Goal: Task Accomplishment & Management: Complete application form

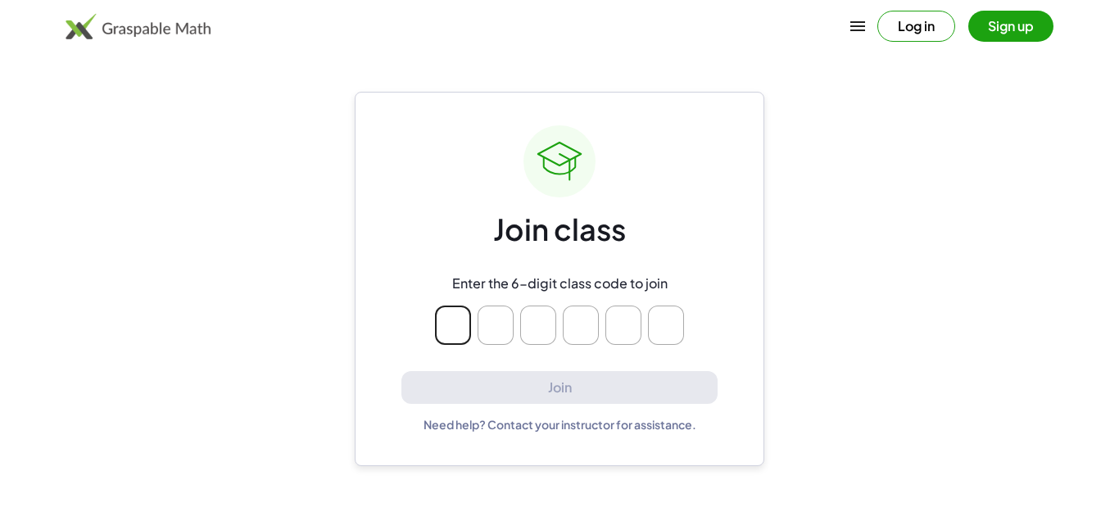
type input "*"
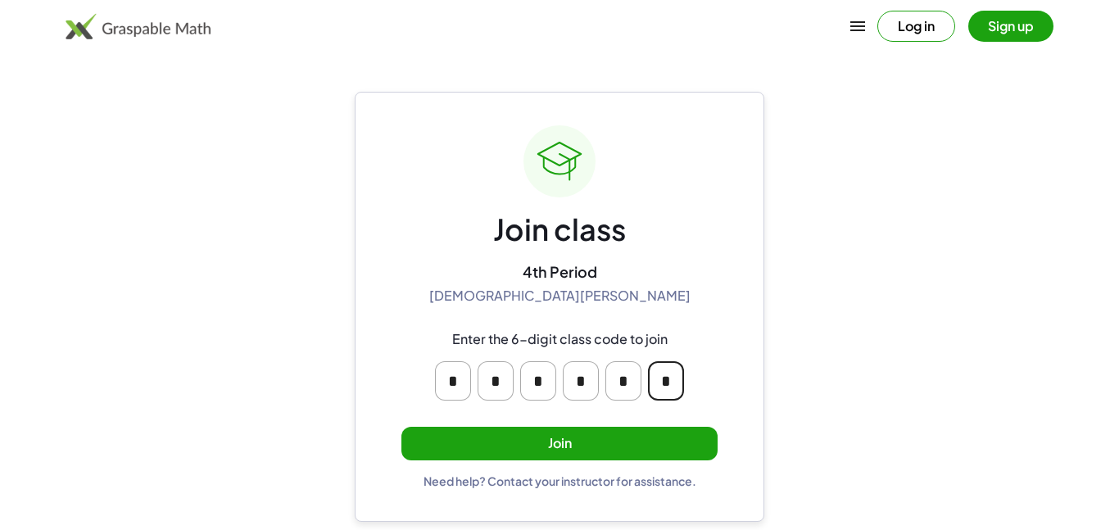
type input "*"
click at [462, 442] on button "Join" at bounding box center [559, 444] width 316 height 34
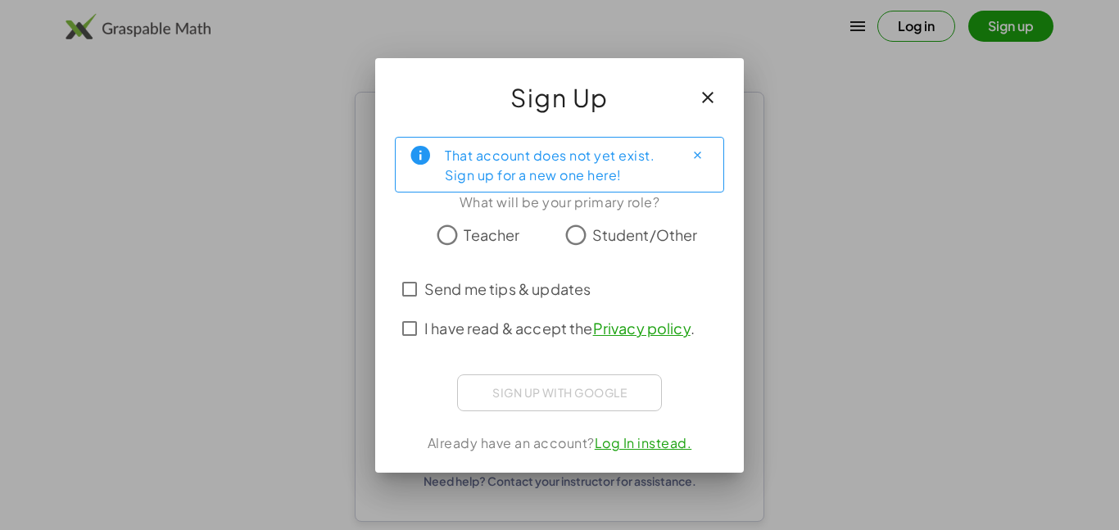
click at [612, 243] on span "Student/Other" at bounding box center [645, 235] width 106 height 22
click at [527, 337] on span "I have read & accept the Privacy policy ." at bounding box center [559, 328] width 270 height 22
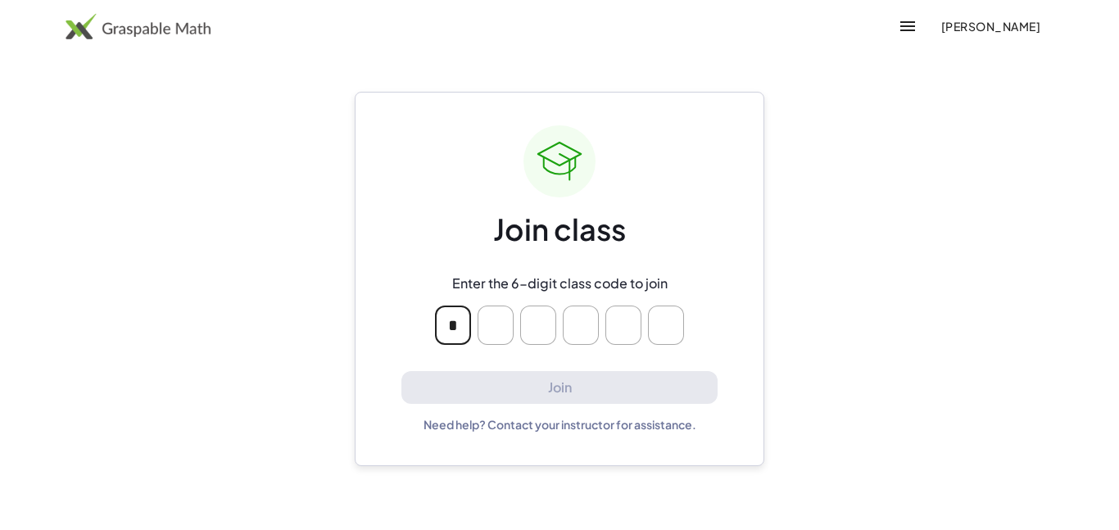
type input "*"
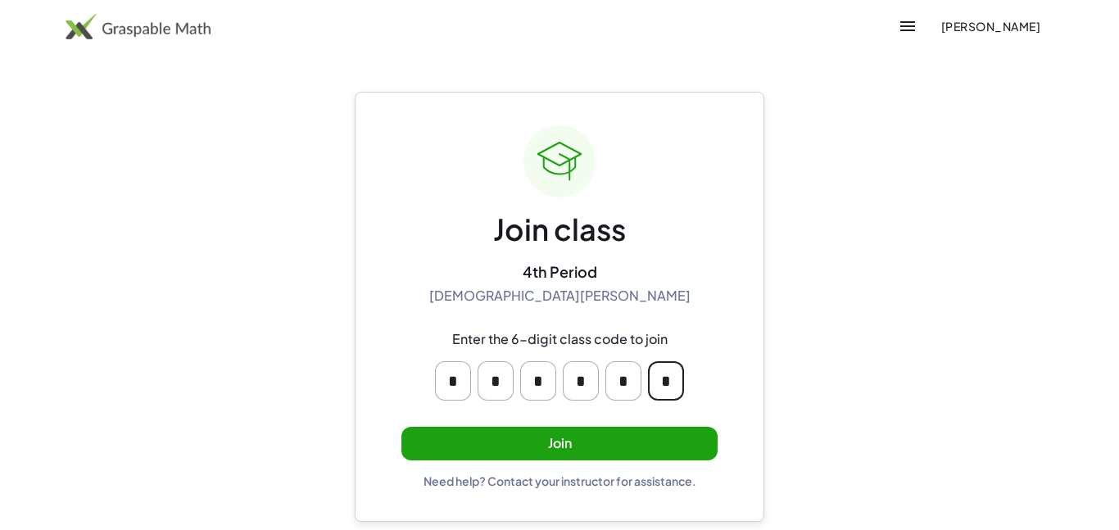
type input "*"
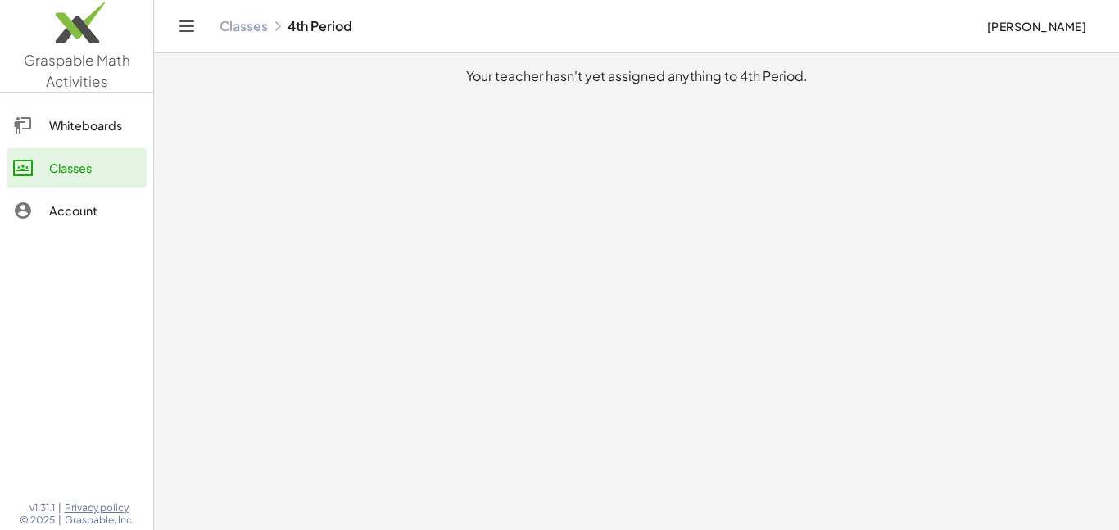
click at [74, 169] on div "Classes" at bounding box center [94, 168] width 91 height 20
